Goal: Find contact information

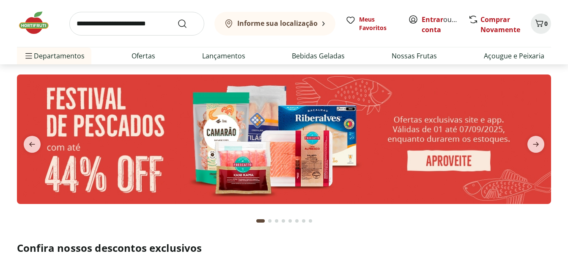
click at [287, 26] on b "Informe sua localização" at bounding box center [277, 23] width 80 height 9
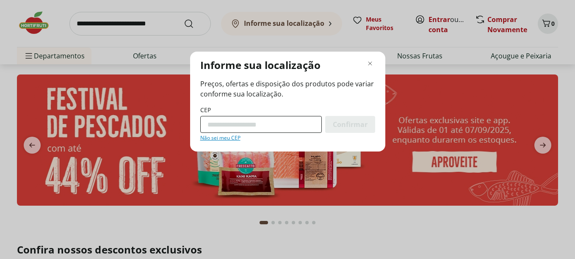
click at [230, 127] on input "CEP" at bounding box center [260, 124] width 121 height 17
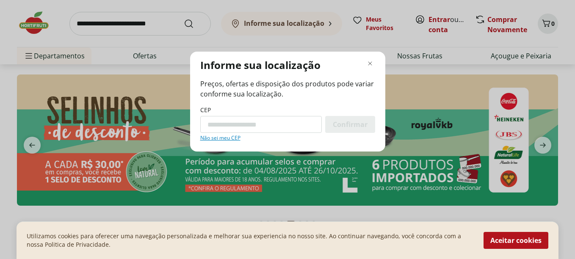
click at [255, 122] on input "CEP" at bounding box center [260, 124] width 121 height 17
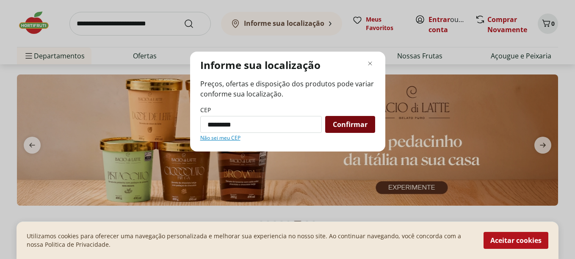
type input "*********"
click at [366, 127] on span "Confirmar" at bounding box center [350, 124] width 35 height 7
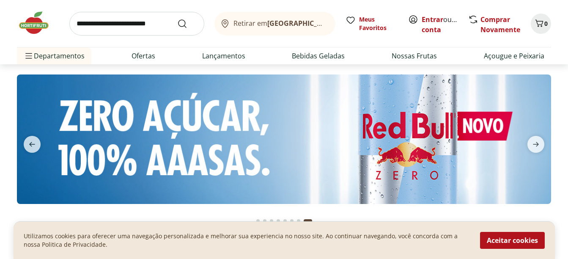
click at [310, 24] on b "[GEOGRAPHIC_DATA]/[GEOGRAPHIC_DATA]" at bounding box center [338, 23] width 143 height 9
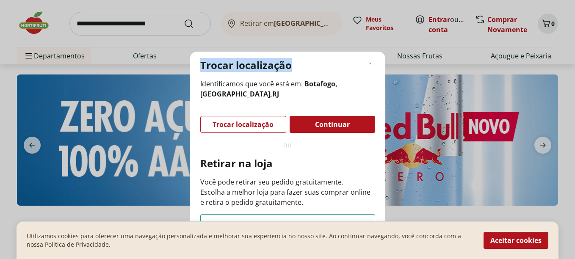
drag, startPoint x: 318, startPoint y: 64, endPoint x: 307, endPoint y: 28, distance: 37.7
click at [307, 28] on div "Trocar localização Identificamos que você está em: Botafogo, Rio de Janeiro , R…" at bounding box center [287, 129] width 575 height 259
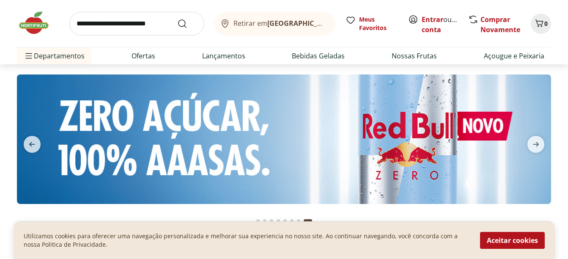
drag, startPoint x: 307, startPoint y: 28, endPoint x: 287, endPoint y: 24, distance: 19.8
click at [287, 24] on b "[GEOGRAPHIC_DATA]/[GEOGRAPHIC_DATA]" at bounding box center [338, 23] width 143 height 9
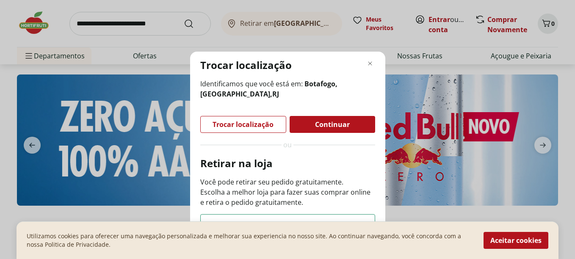
click at [309, 126] on div "Continuar" at bounding box center [331, 124] width 85 height 17
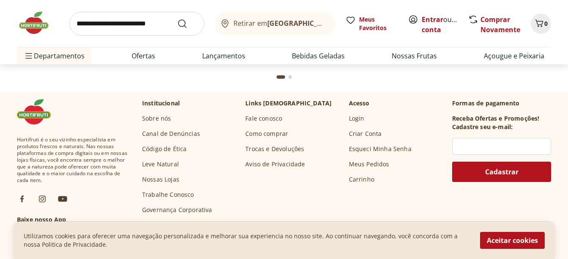
scroll to position [1464, 0]
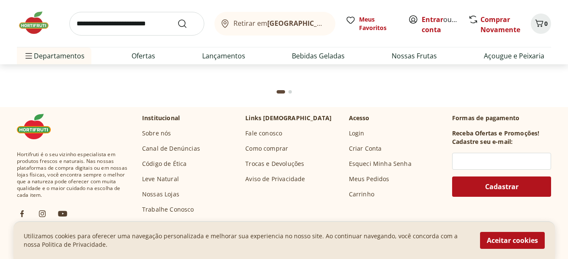
click at [35, 132] on img at bounding box center [38, 126] width 42 height 25
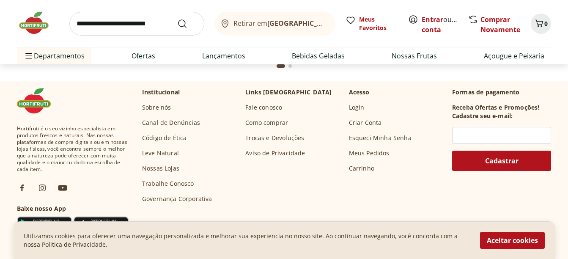
scroll to position [2454, 0]
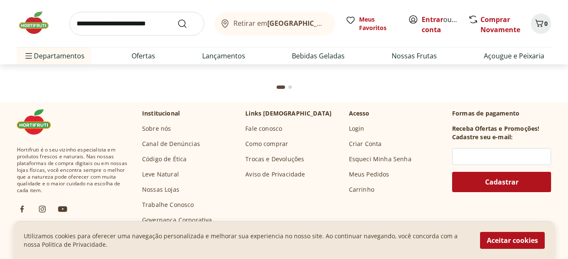
click at [278, 126] on link "Fale conosco" at bounding box center [263, 128] width 37 height 8
